Goal: Find specific page/section

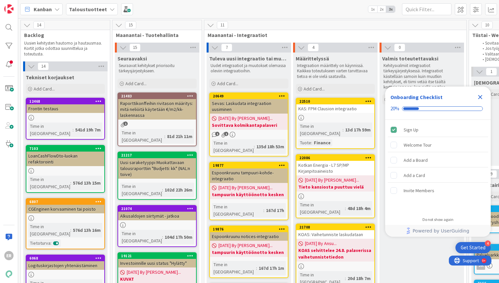
click at [482, 97] on icon "Close Checklist" at bounding box center [481, 97] width 8 height 8
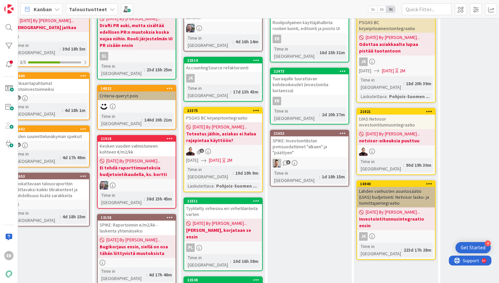
scroll to position [86, 900]
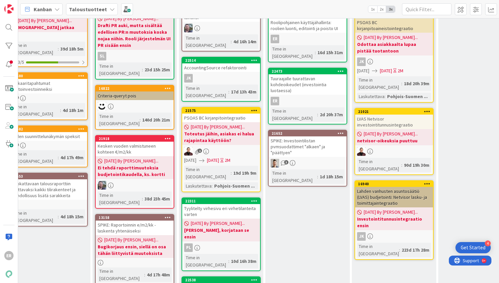
click at [302, 77] on div "Tuuraajalle tuurattavan kohdeoikeudet (investointia luotaessa)" at bounding box center [308, 84] width 78 height 20
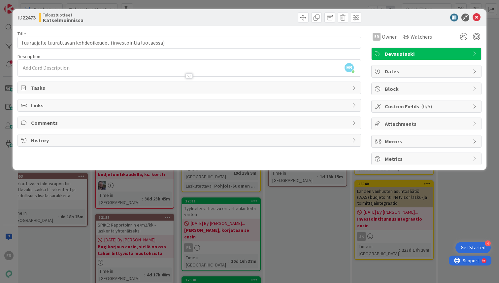
click at [324, 178] on div "ID 22473 Taloustuotteet Katselmoinnissa Title 62 / 128 Tuuraajalle tuurattavan …" at bounding box center [249, 141] width 499 height 283
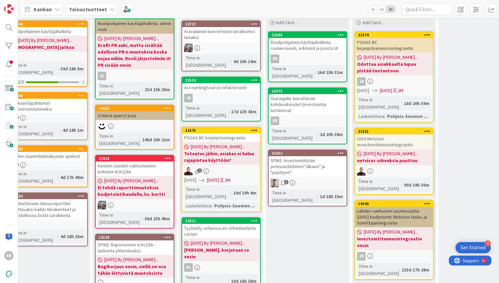
scroll to position [66, 900]
click at [316, 94] on div "Tuuraajalle tuurattavan kohdeoikeudet (investointia luotaessa)" at bounding box center [308, 104] width 78 height 20
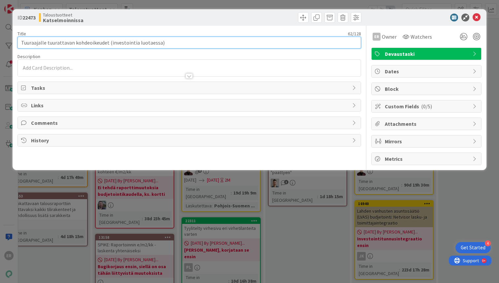
drag, startPoint x: 154, startPoint y: 42, endPoint x: 12, endPoint y: 40, distance: 142.0
click at [12, 40] on div "ID 22473 Taloustuotteet Katselmoinnissa Title 62 / 128 Tuuraajalle tuurattavan …" at bounding box center [249, 141] width 499 height 283
